Goal: Communication & Community: Connect with others

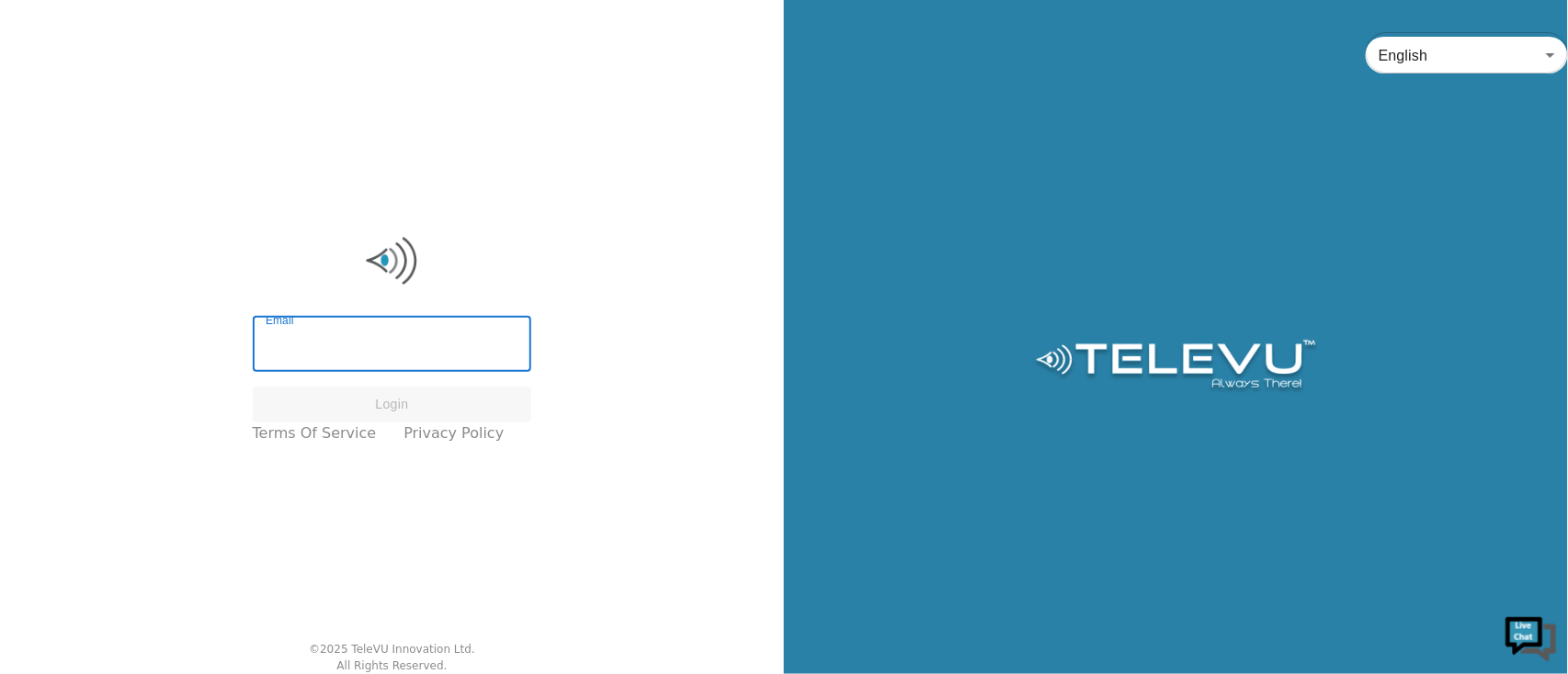
click at [471, 353] on input "Email" at bounding box center [393, 346] width 280 height 51
type input "[PERSON_NAME][EMAIL_ADDRESS][PERSON_NAME][DOMAIN_NAME]"
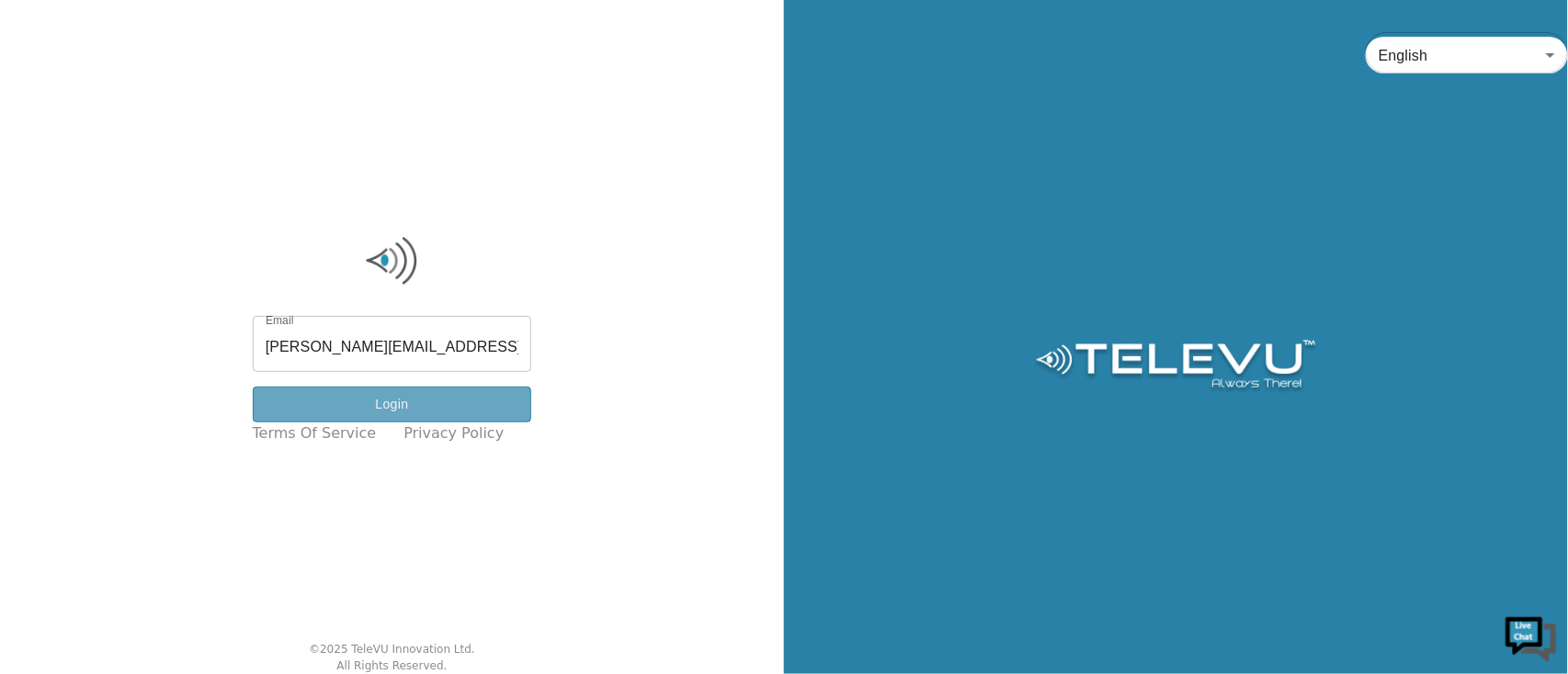
click at [478, 409] on button "Login" at bounding box center [393, 405] width 280 height 36
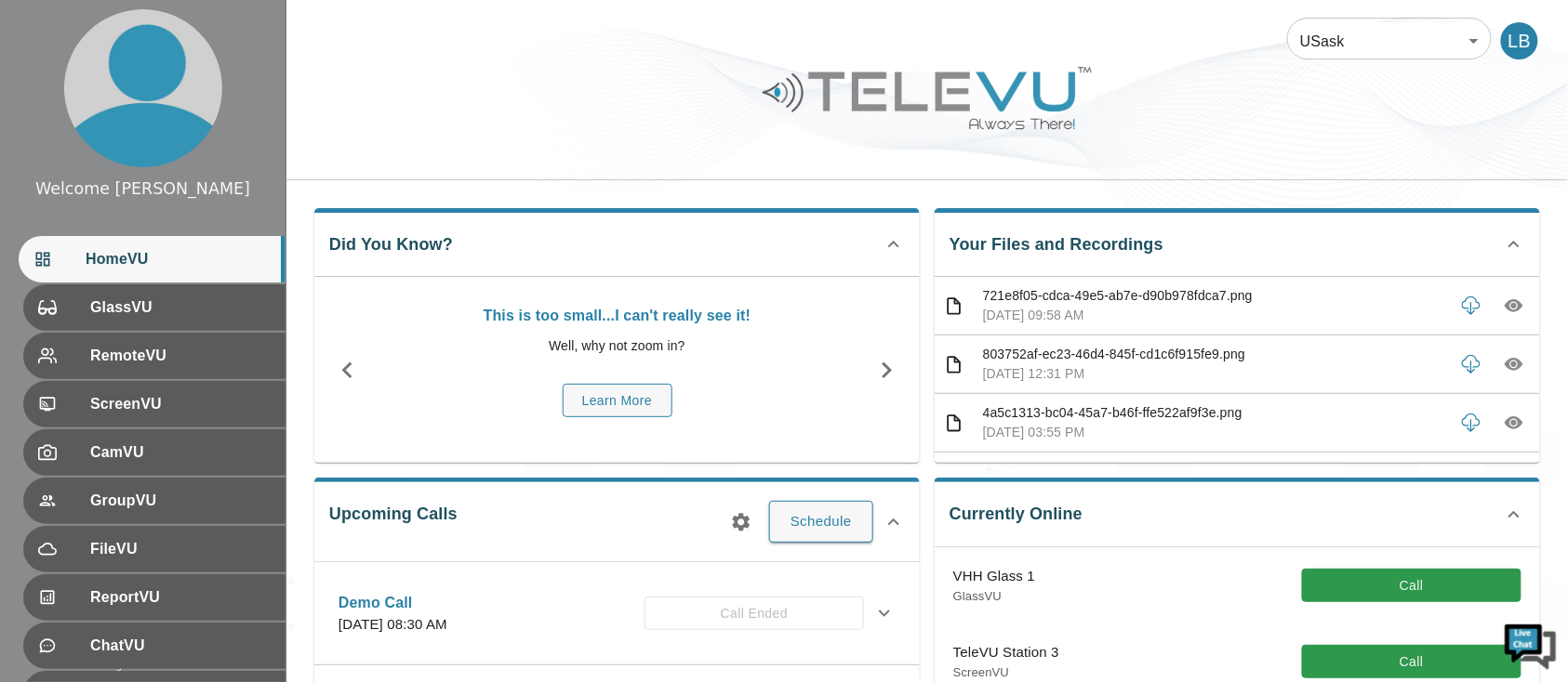
scroll to position [124, 0]
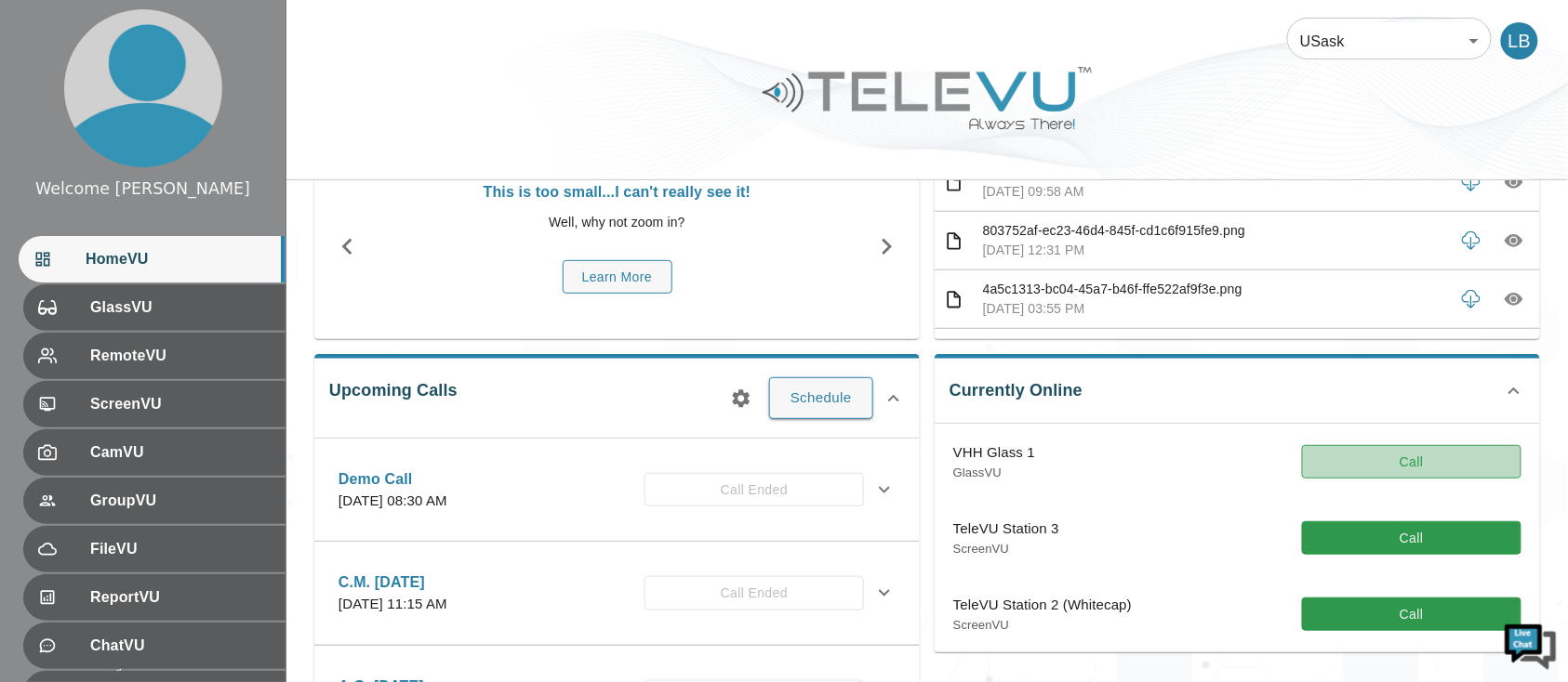
click at [1418, 456] on button "Call" at bounding box center [1412, 463] width 219 height 35
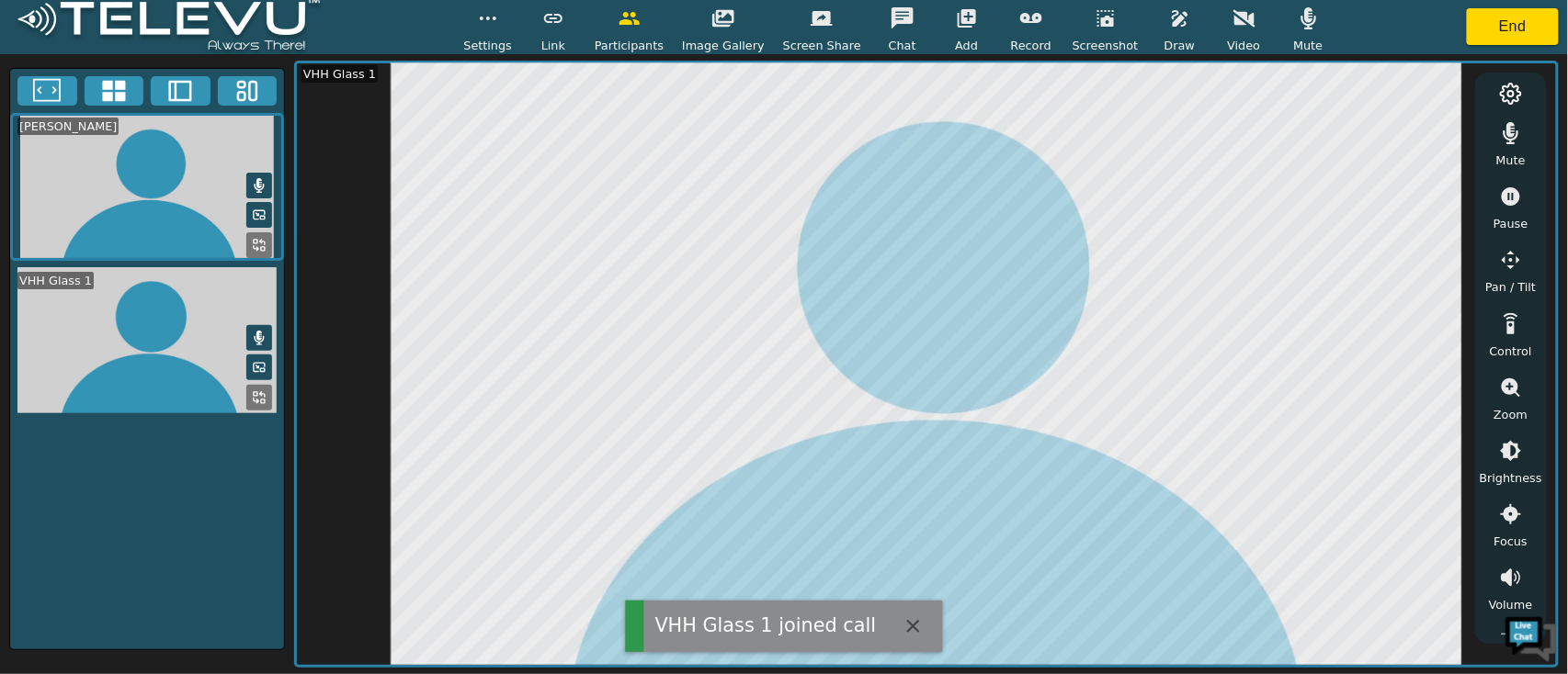
click at [1305, 17] on button "button" at bounding box center [1308, 18] width 46 height 37
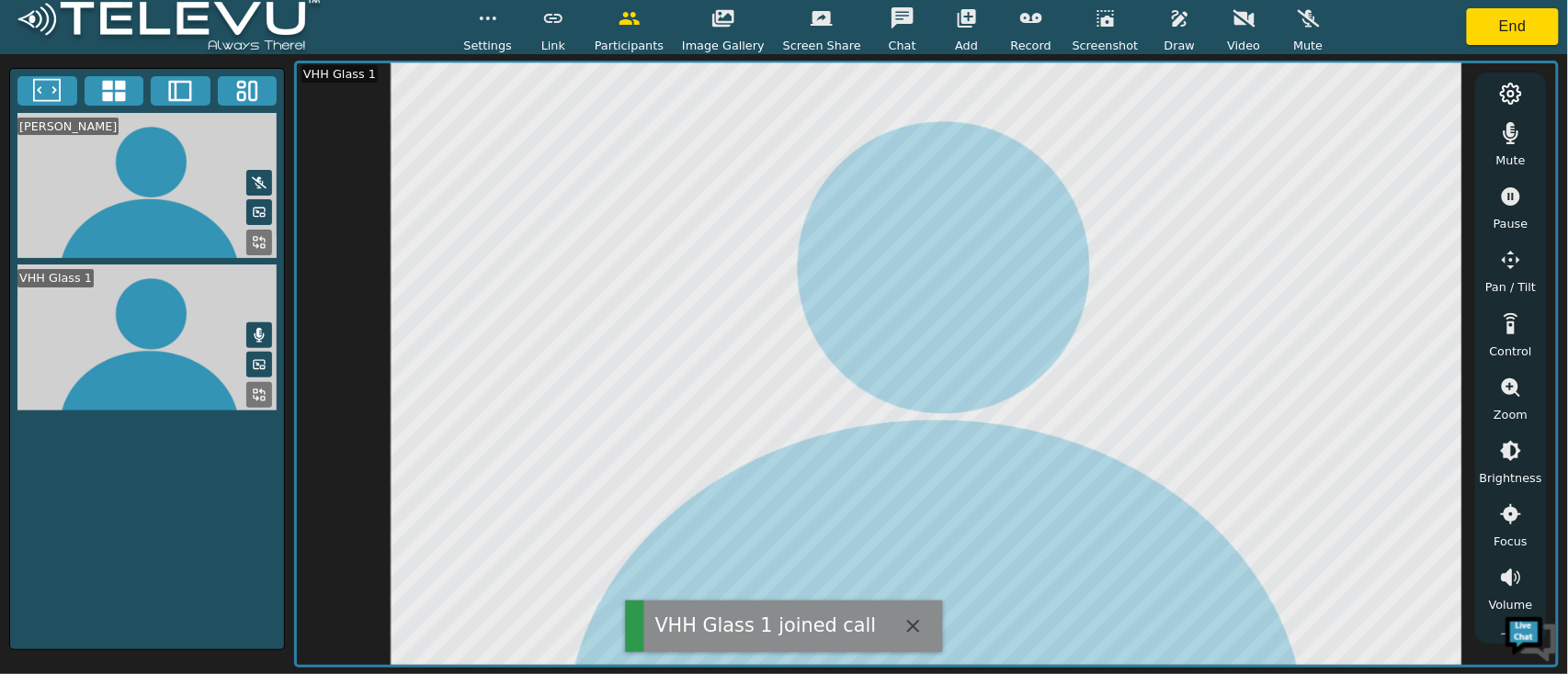
click at [1499, 141] on button "button" at bounding box center [1511, 133] width 46 height 37
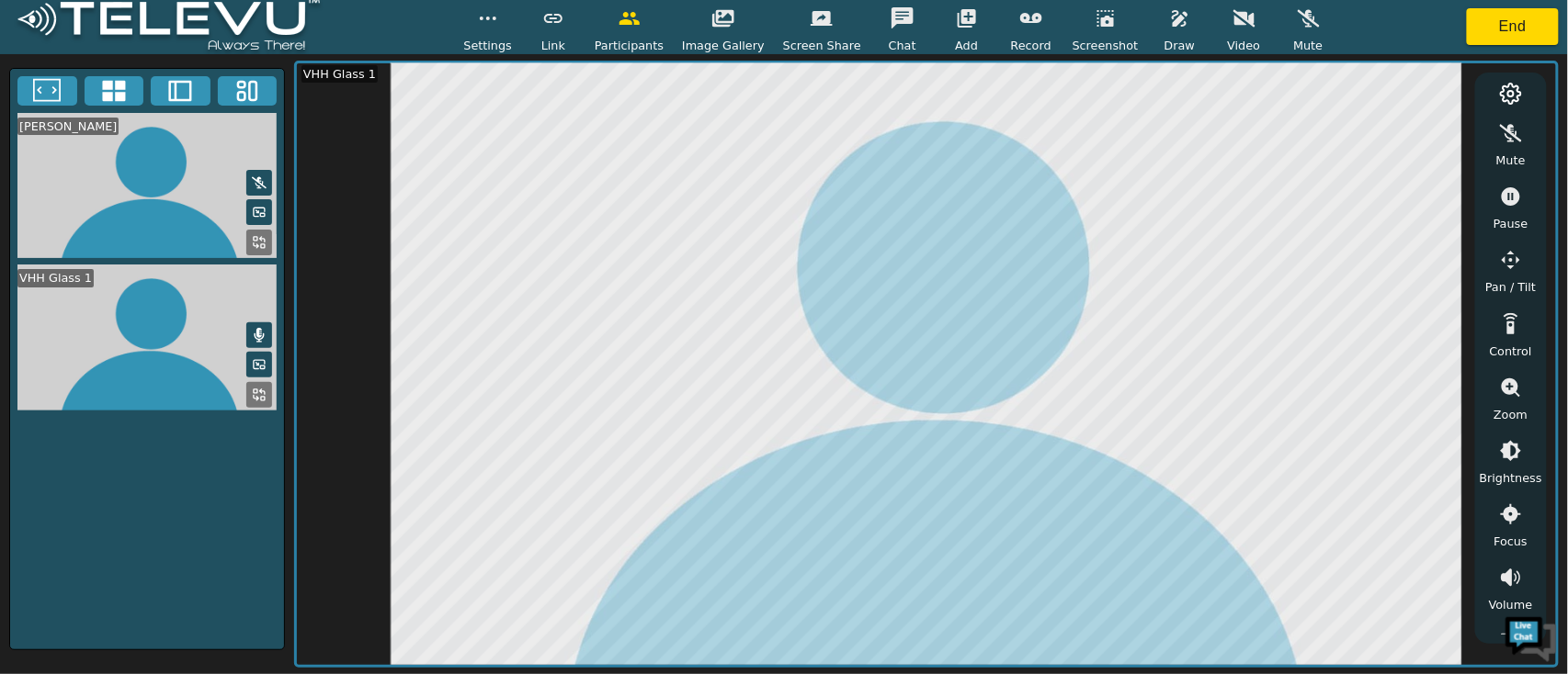
click at [1509, 201] on icon "button" at bounding box center [1510, 196] width 18 height 18
click at [1169, 23] on icon "button" at bounding box center [1179, 18] width 22 height 22
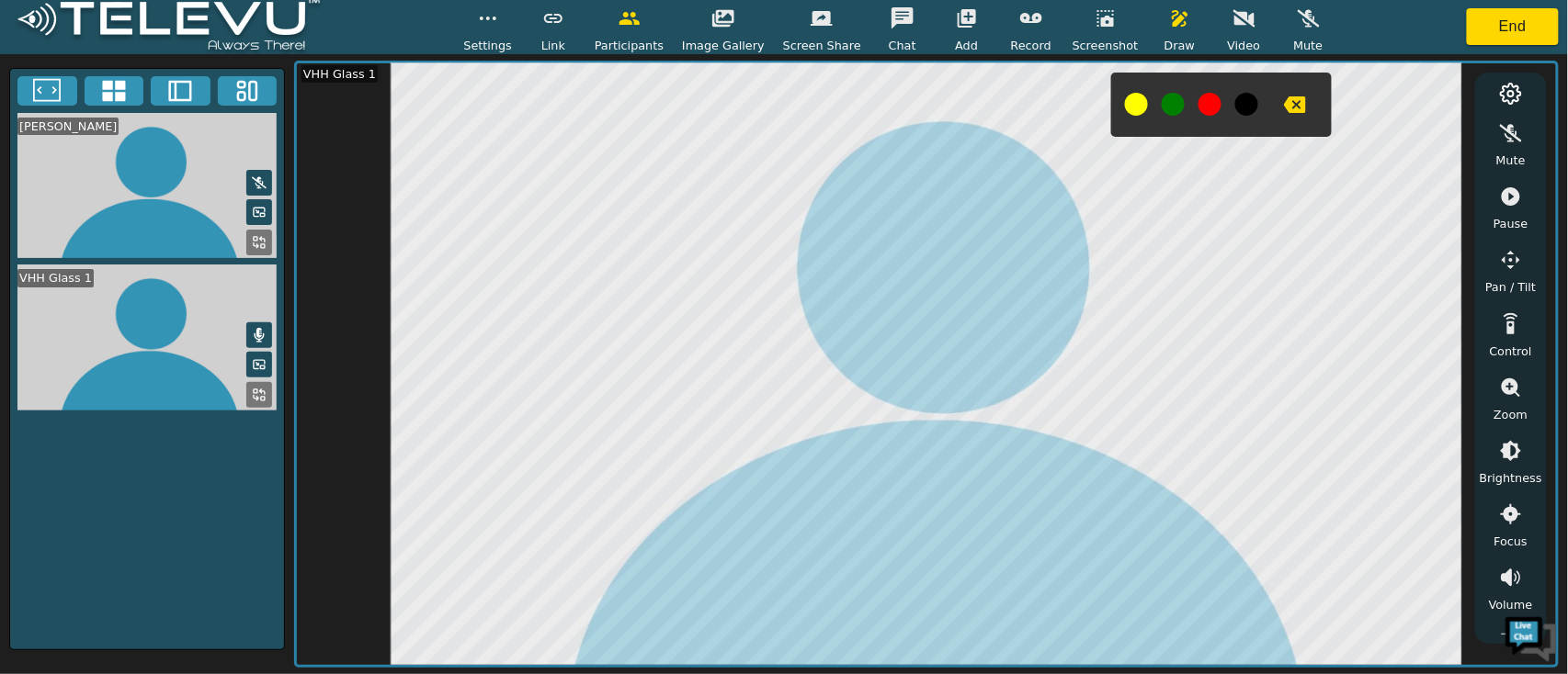
click at [1097, 22] on icon "button" at bounding box center [1105, 18] width 16 height 16
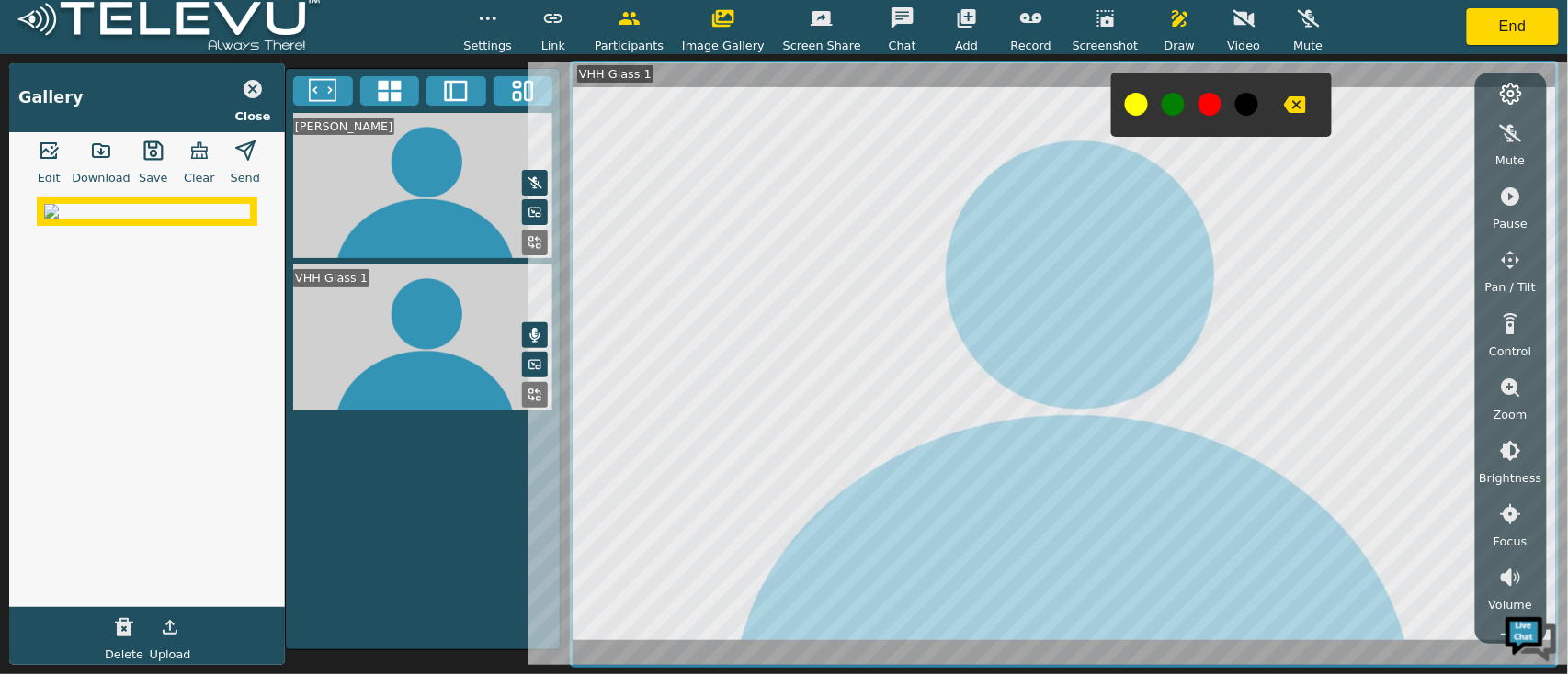
click at [1284, 115] on icon "button" at bounding box center [1294, 105] width 22 height 22
click at [1284, 106] on icon "button" at bounding box center [1294, 104] width 22 height 16
click at [1520, 205] on icon "button" at bounding box center [1510, 196] width 22 height 22
click at [1516, 400] on button "button" at bounding box center [1511, 387] width 46 height 37
click at [1509, 523] on icon "button" at bounding box center [1510, 524] width 22 height 22
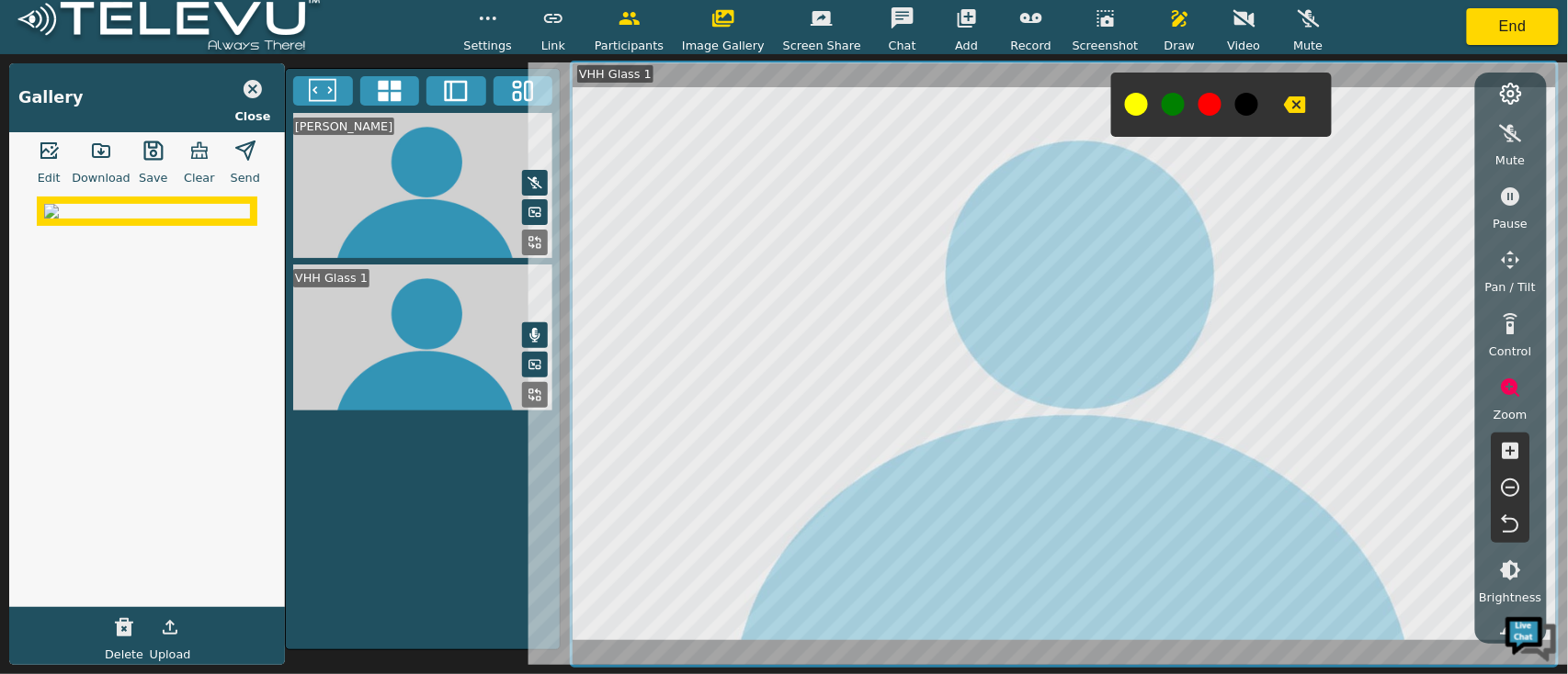
click at [1516, 449] on icon "button" at bounding box center [1510, 451] width 16 height 16
click at [1516, 453] on icon "button" at bounding box center [1510, 451] width 16 height 16
click at [1513, 448] on icon "button" at bounding box center [1510, 451] width 16 height 16
click at [1514, 526] on icon "button" at bounding box center [1510, 524] width 22 height 22
click at [1518, 182] on button "button" at bounding box center [1511, 196] width 46 height 37
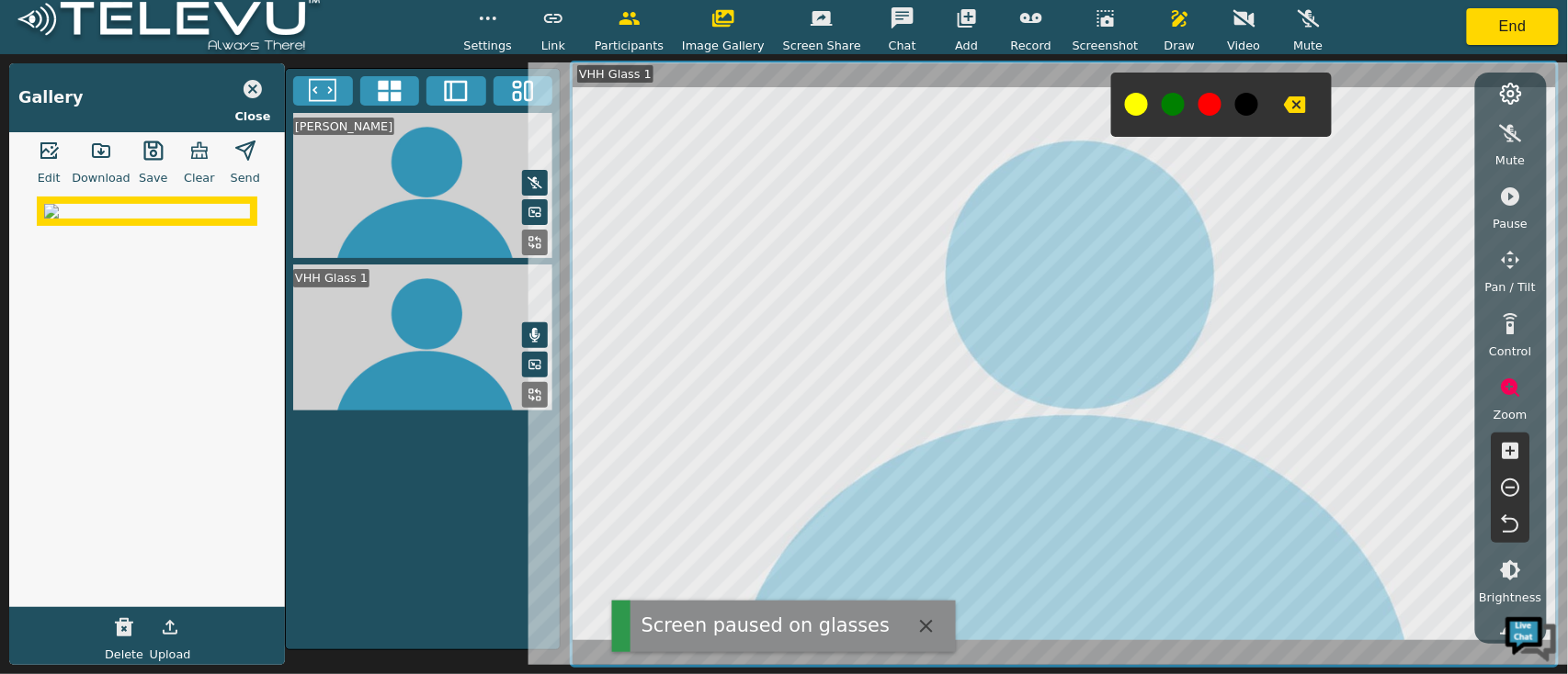
click at [1505, 215] on span "Pause" at bounding box center [1510, 223] width 35 height 17
click at [1198, 103] on button at bounding box center [1210, 105] width 23 height 23
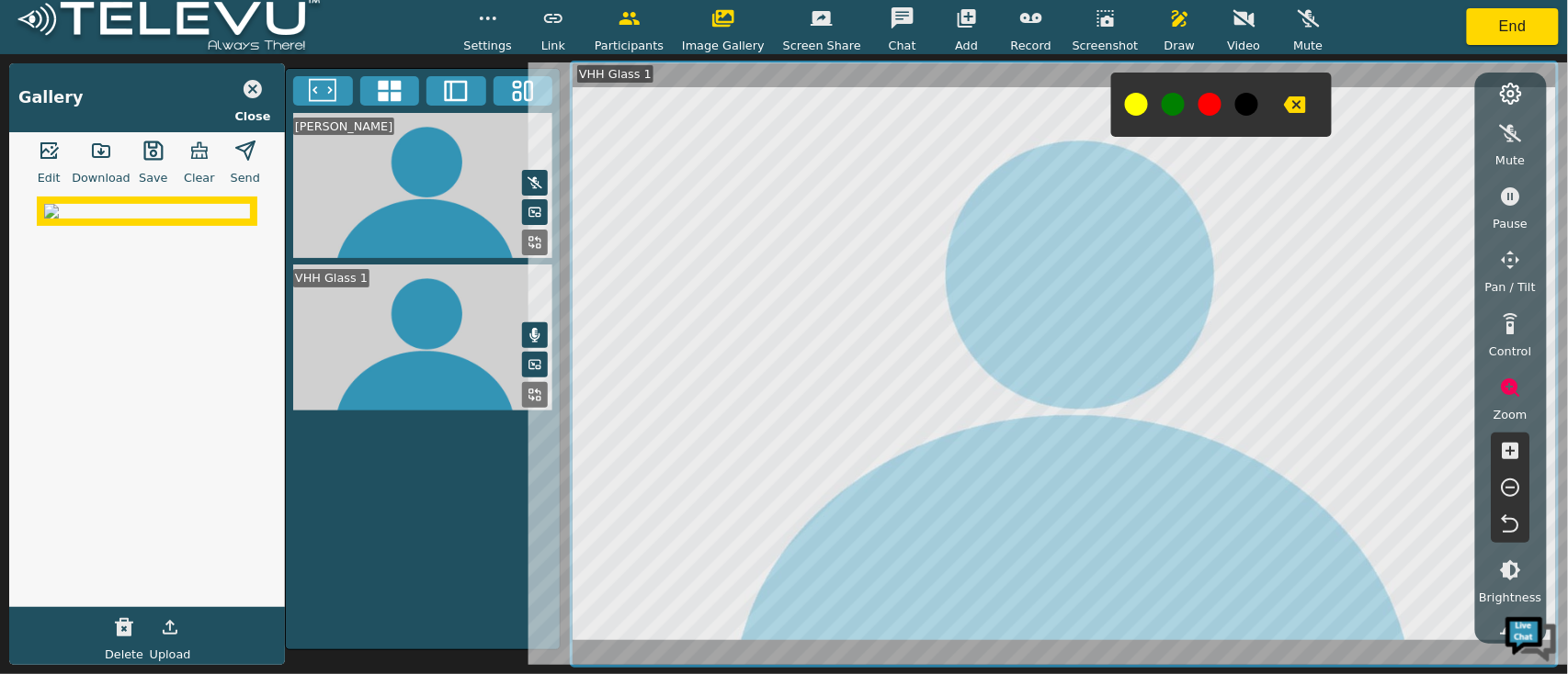
click at [1284, 109] on icon "button" at bounding box center [1294, 104] width 22 height 16
click at [1166, 33] on button "button" at bounding box center [1180, 18] width 46 height 37
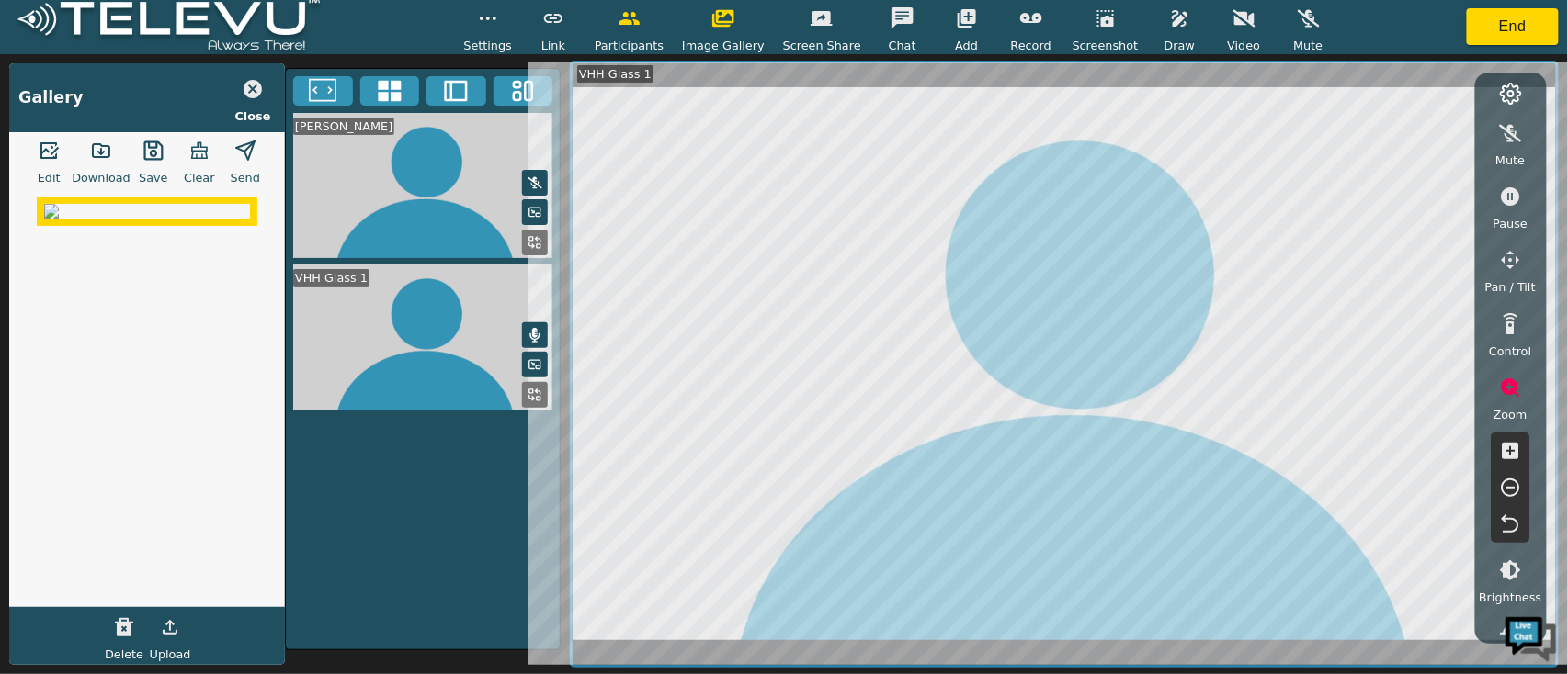
click at [1520, 29] on button "End" at bounding box center [1512, 27] width 92 height 37
